Goal: Transaction & Acquisition: Purchase product/service

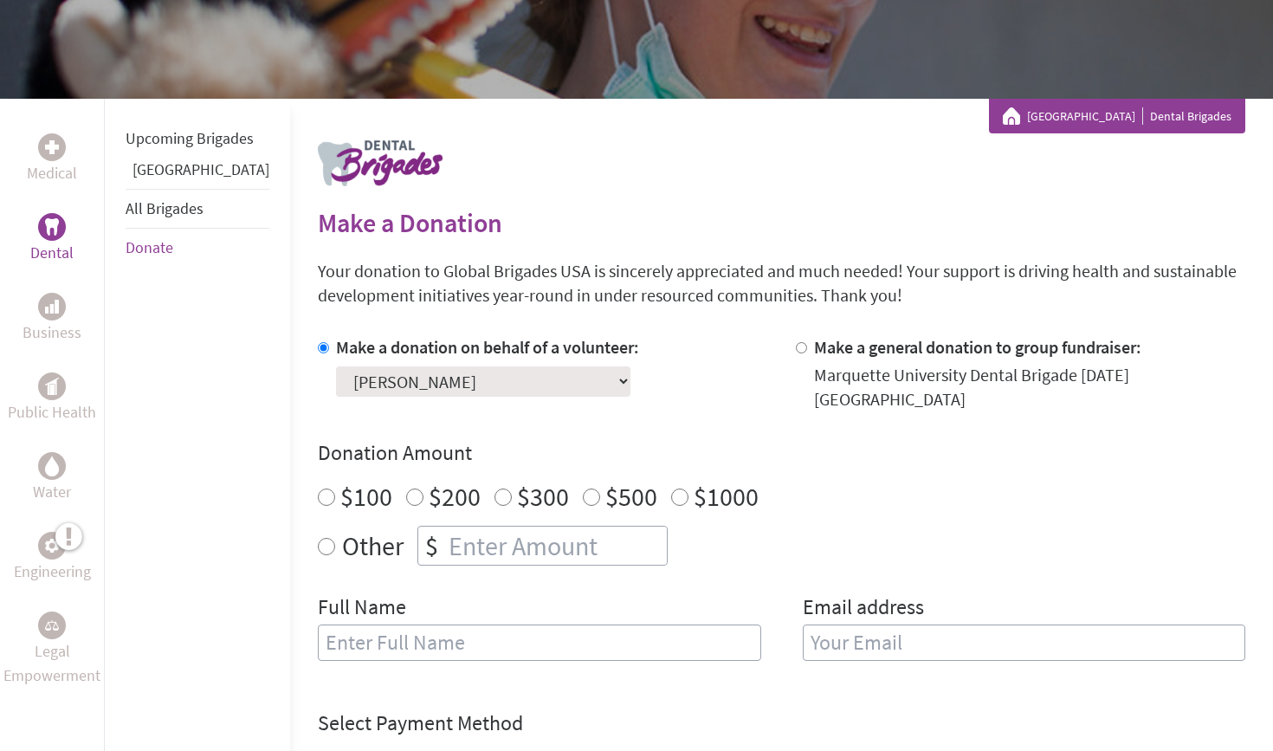
scroll to position [225, 0]
click at [429, 479] on label "$200" at bounding box center [455, 495] width 52 height 33
click at [406, 488] on input "$200" at bounding box center [414, 496] width 17 height 17
radio input "true"
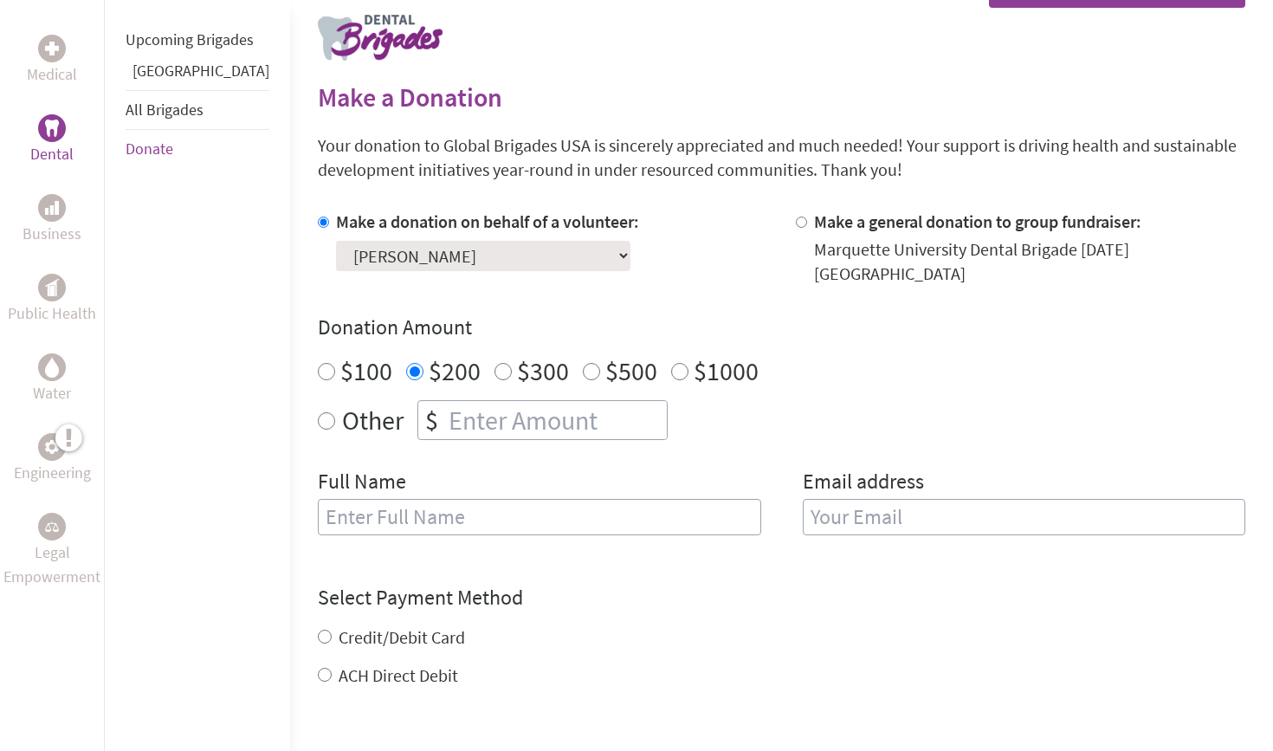
scroll to position [352, 0]
type input "[PERSON_NAME]"
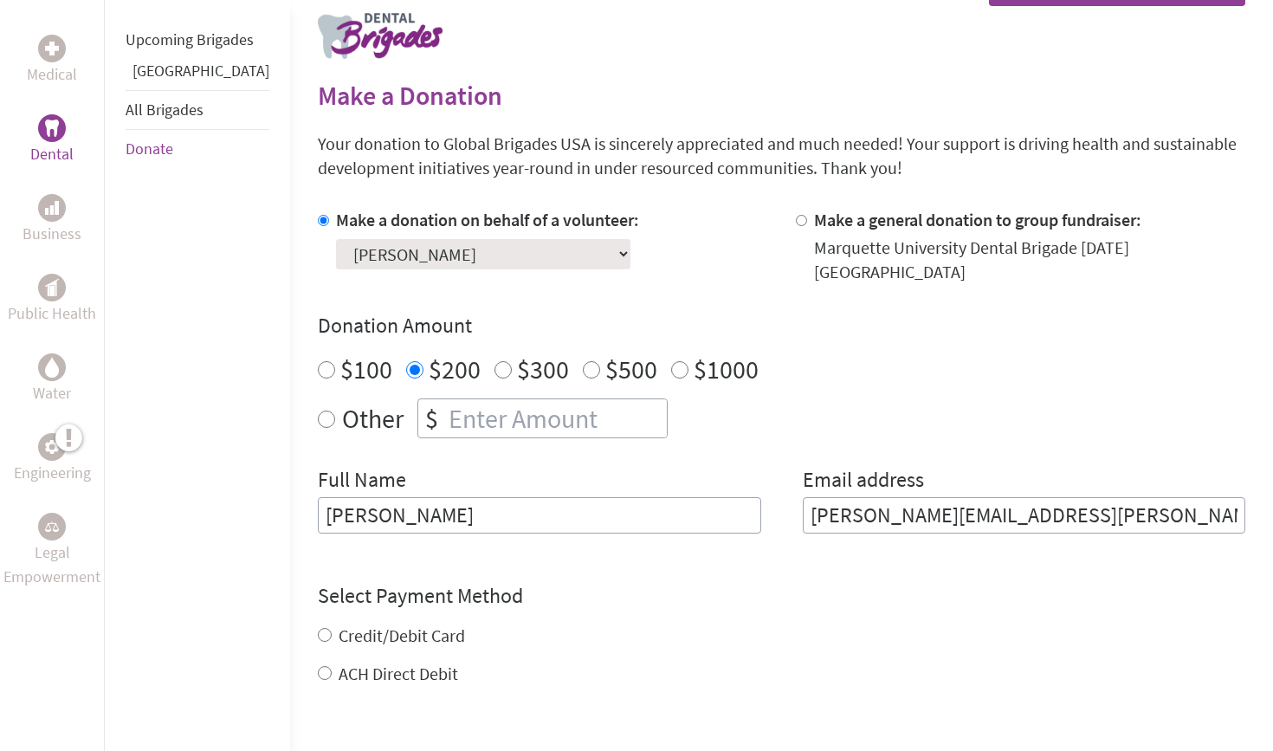
type input "[PERSON_NAME][EMAIL_ADDRESS][PERSON_NAME][DOMAIN_NAME]"
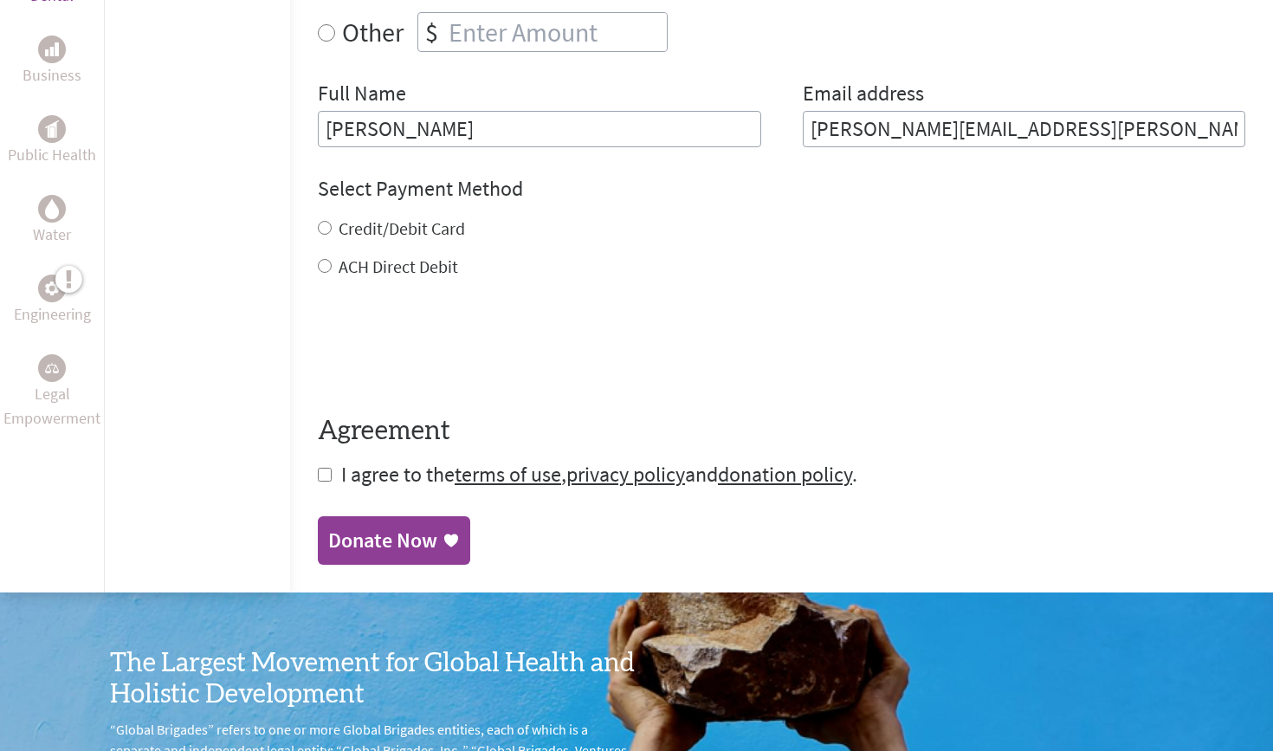
scroll to position [747, 0]
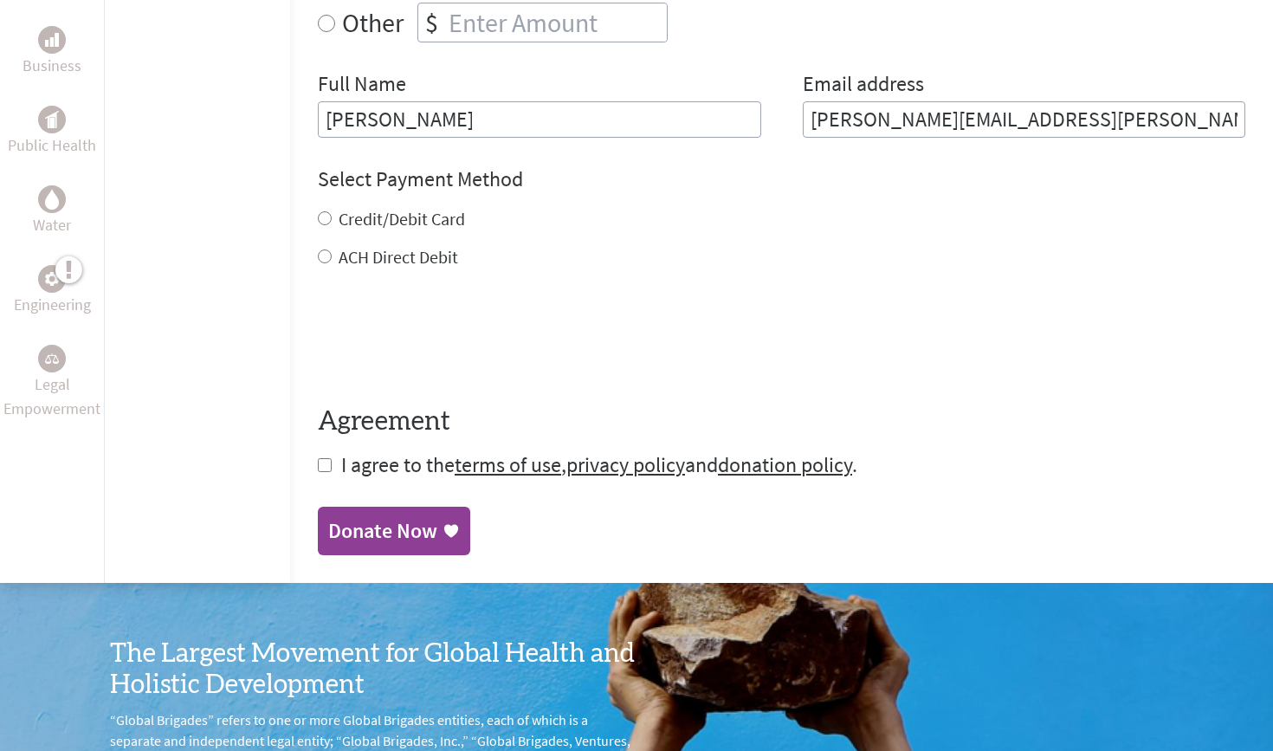
click at [361, 208] on label "Credit/Debit Card" at bounding box center [402, 219] width 126 height 22
click at [332, 211] on input "Credit/Debit Card" at bounding box center [325, 218] width 14 height 14
radio input "true"
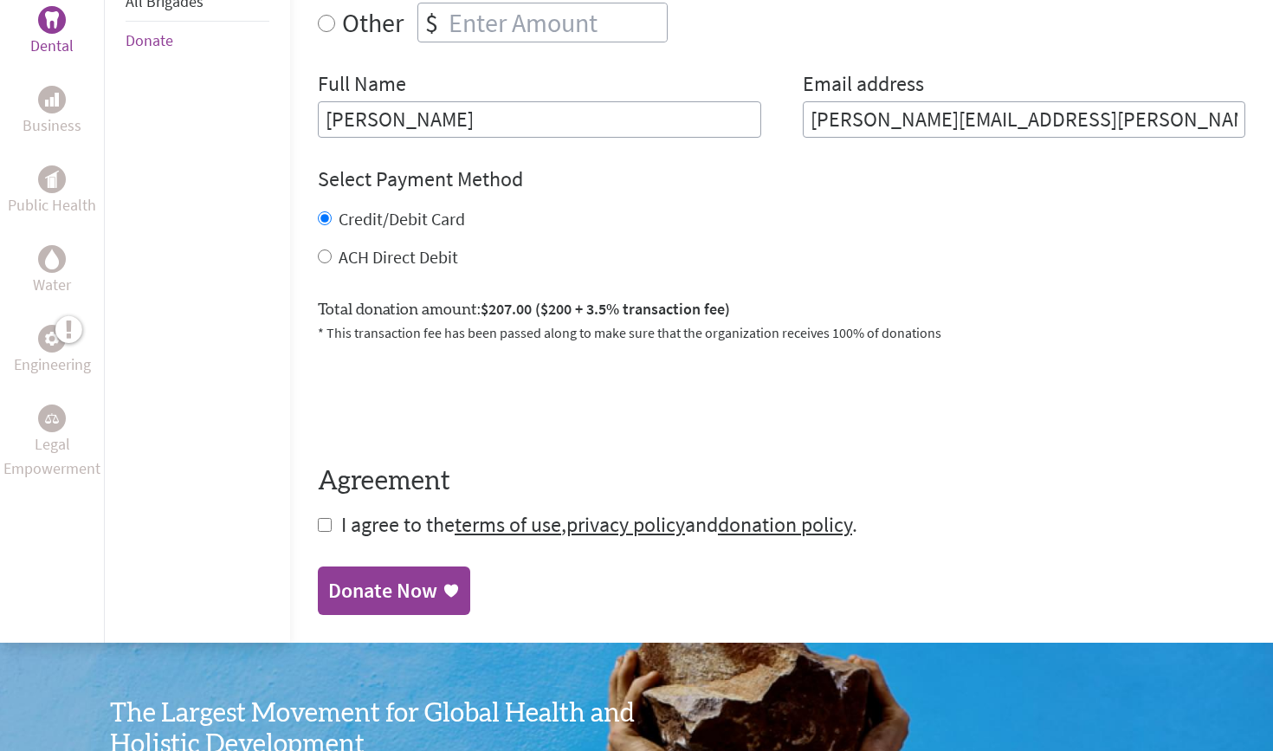
click at [365, 246] on label "ACH Direct Debit" at bounding box center [398, 257] width 119 height 22
click at [332, 249] on input "ACH Direct Debit" at bounding box center [325, 256] width 14 height 14
radio input "true"
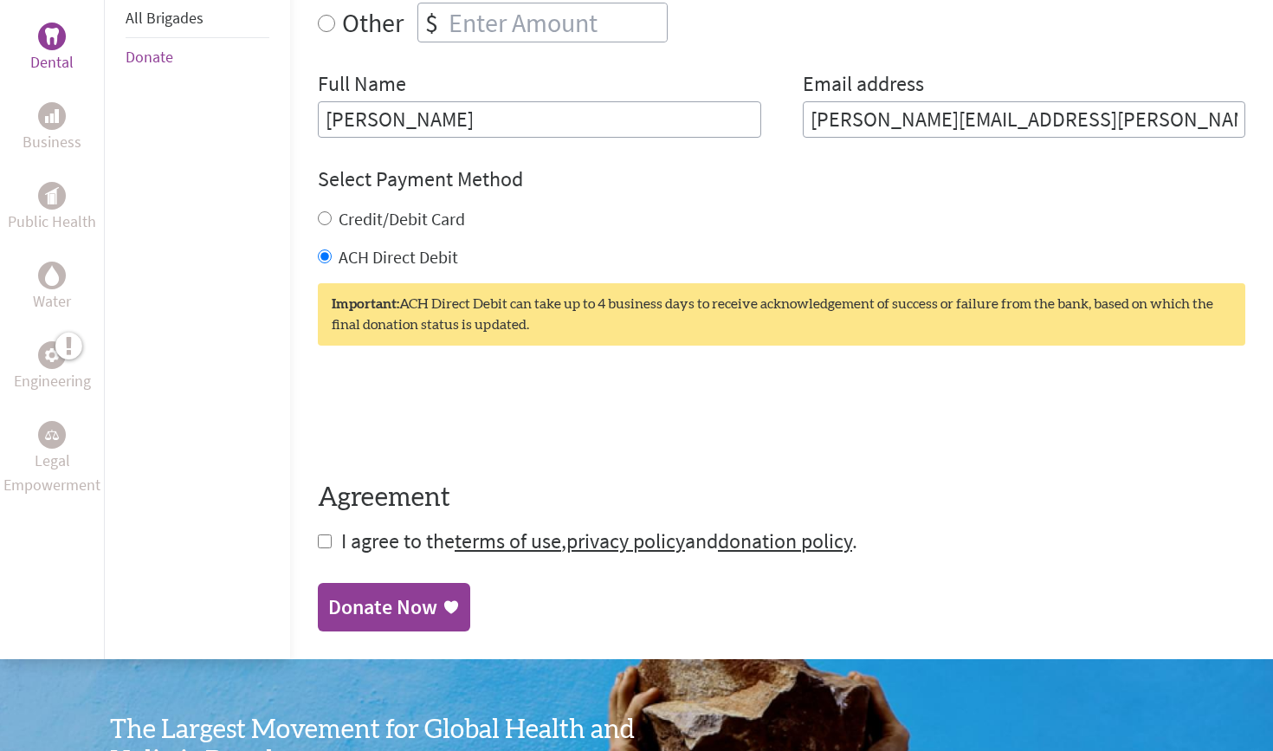
click at [318, 534] on input "checkbox" at bounding box center [325, 541] width 14 height 14
checkbox input "true"
click at [328, 595] on div "Donate Now" at bounding box center [382, 609] width 109 height 28
